Goal: Find specific page/section: Find specific page/section

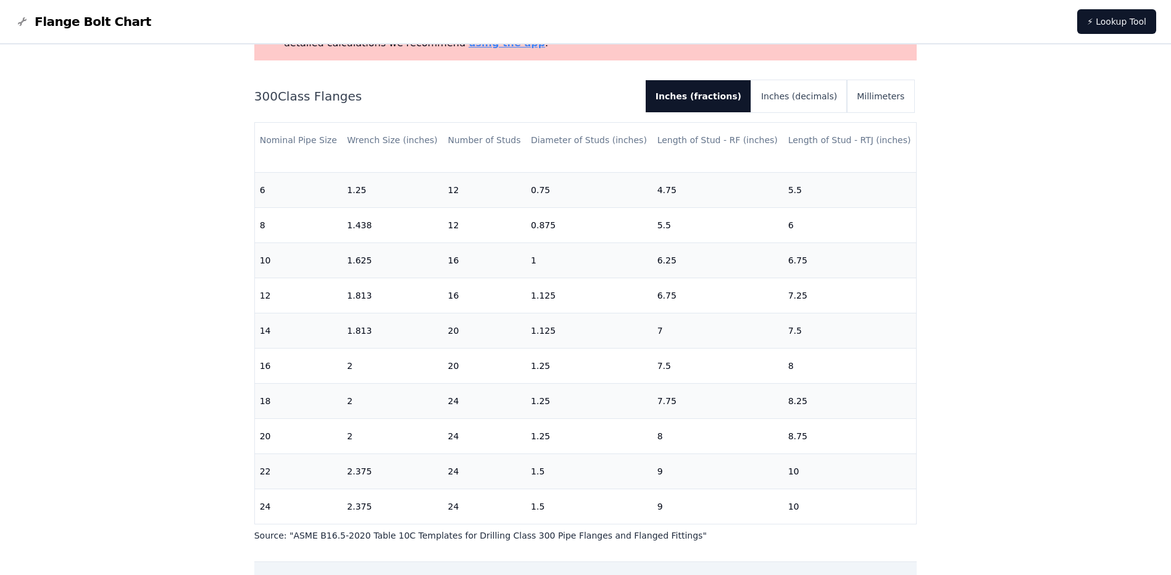
scroll to position [122, 0]
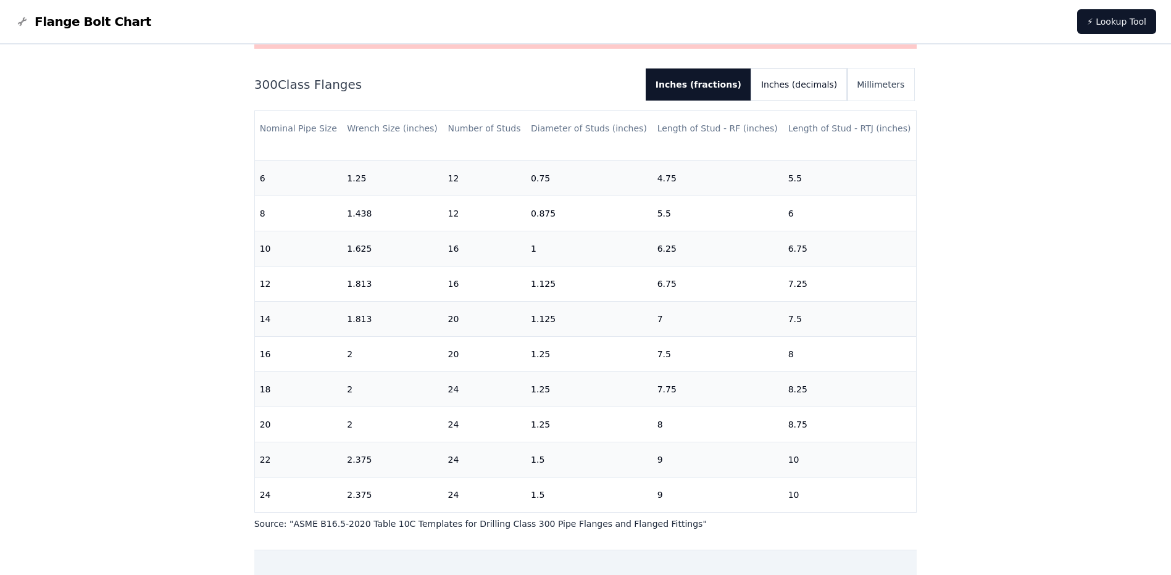
click at [826, 82] on button "Inches (decimals)" at bounding box center [799, 85] width 96 height 32
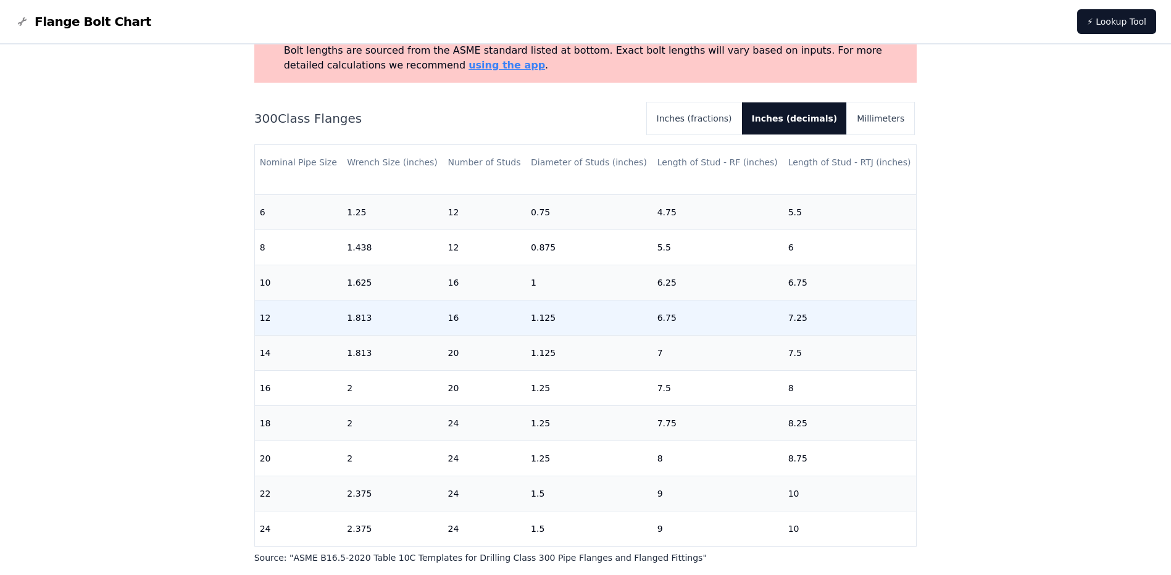
scroll to position [70, 0]
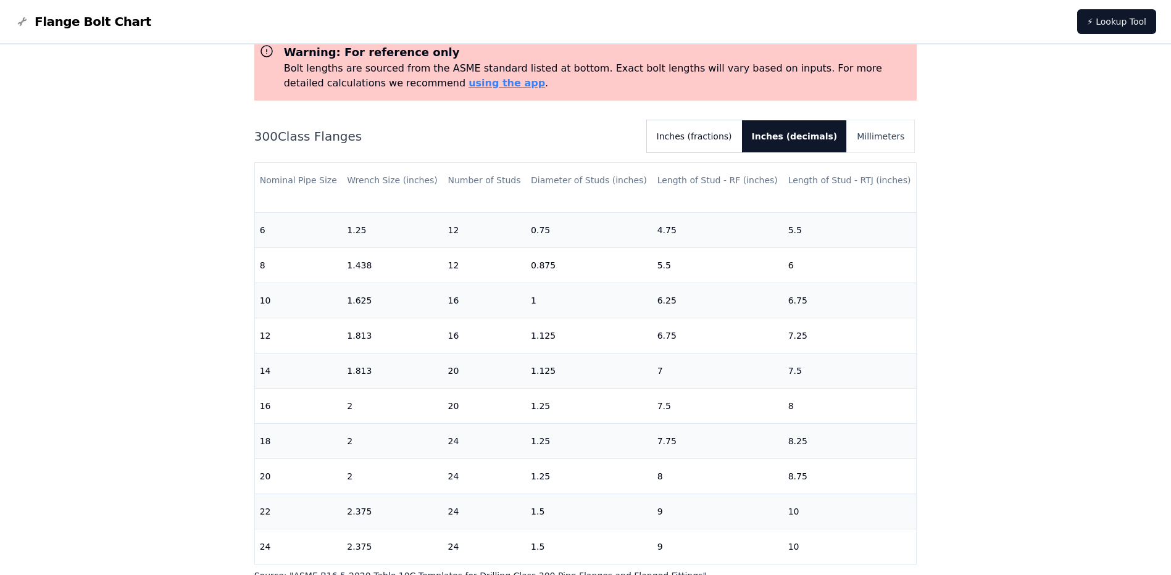
click at [726, 137] on button "Inches (fractions)" at bounding box center [694, 136] width 95 height 32
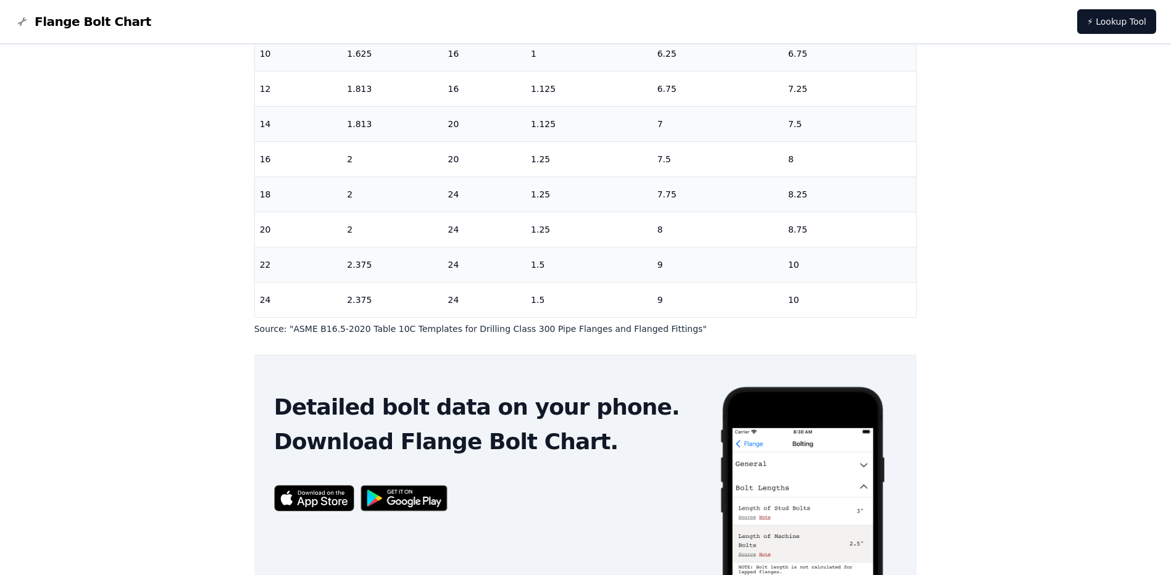
scroll to position [378, 0]
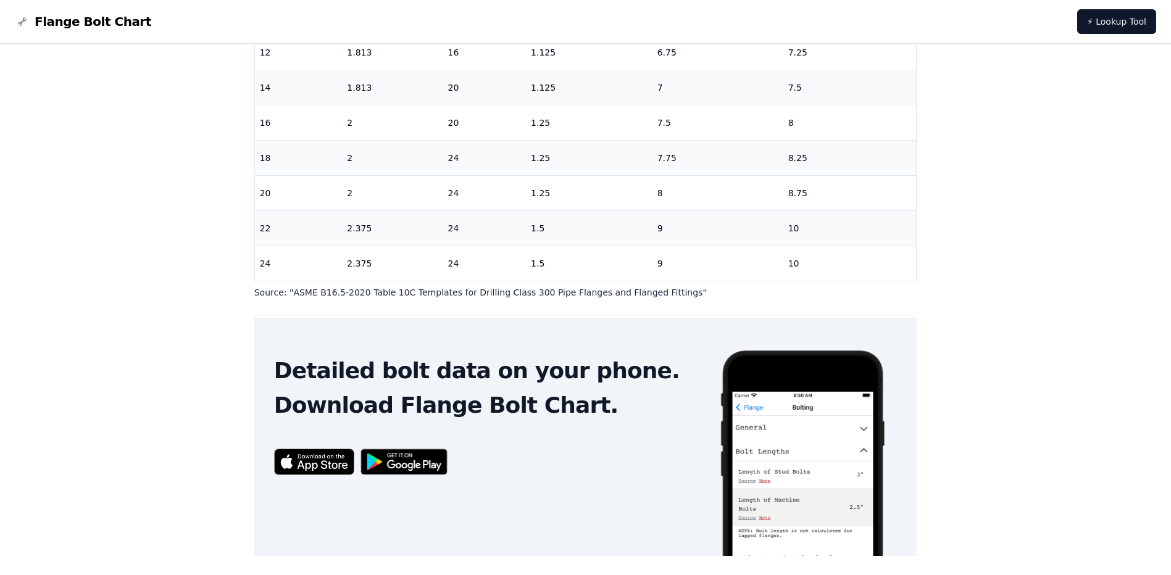
scroll to position [378, 0]
